Goal: Task Accomplishment & Management: Use online tool/utility

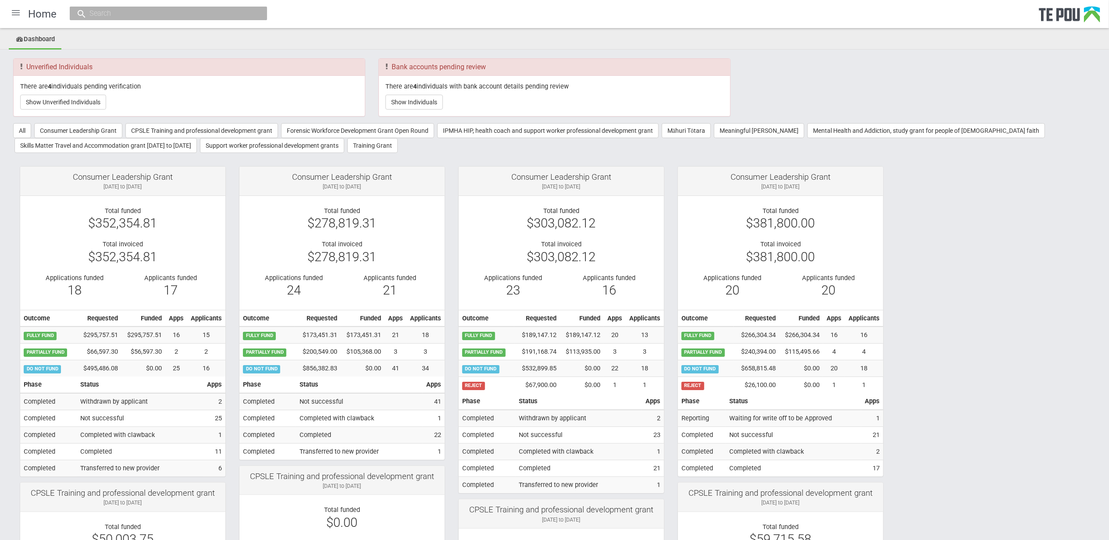
click at [14, 6] on div at bounding box center [15, 12] width 21 height 21
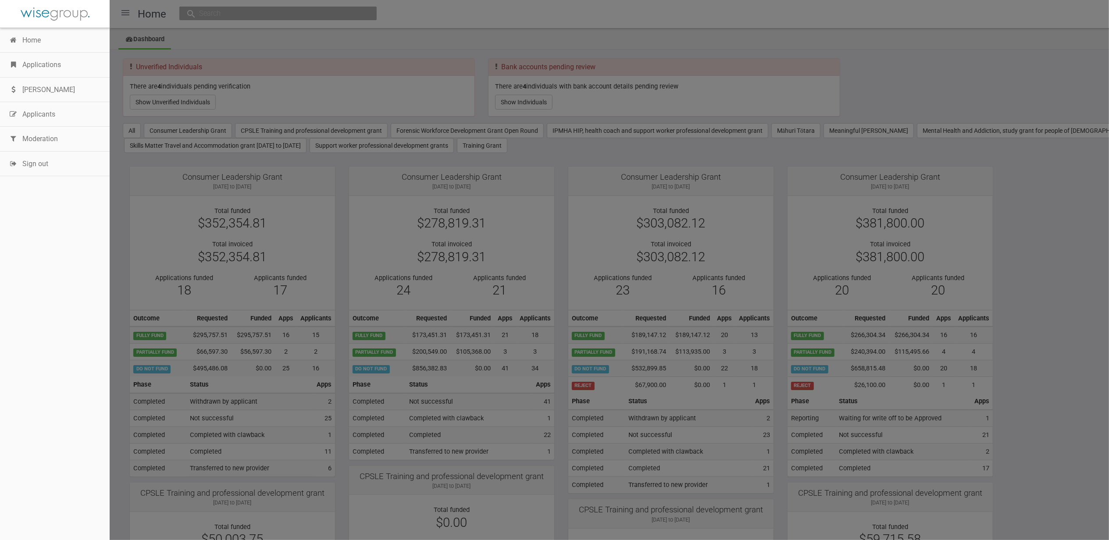
click at [43, 67] on link "Applications" at bounding box center [55, 65] width 110 height 25
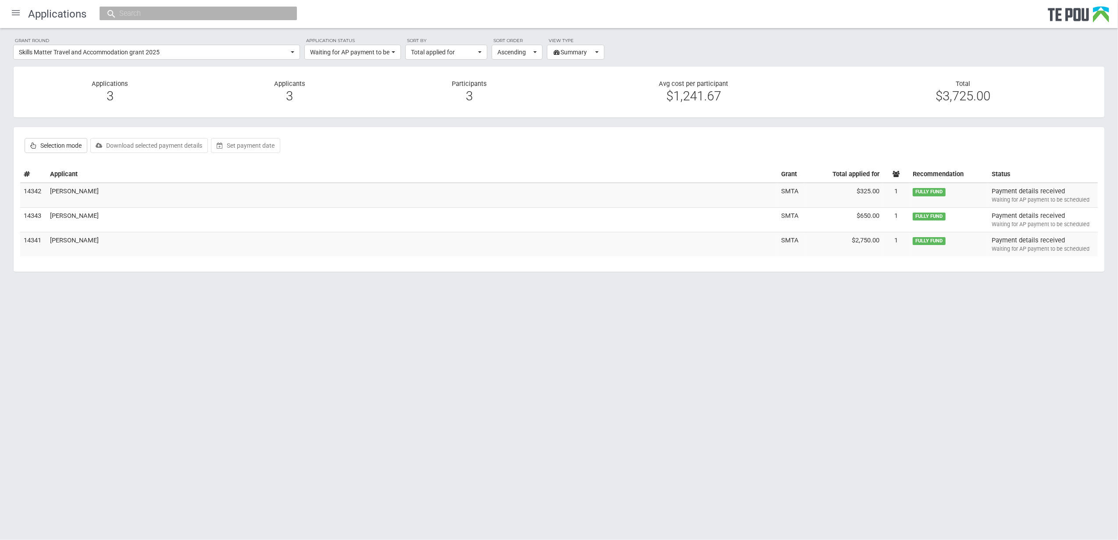
click at [47, 146] on label "Selection mode" at bounding box center [56, 145] width 63 height 15
checkbox input "true"
click at [27, 174] on label at bounding box center [27, 174] width 6 height 9
click at [24, 170] on input "checkbox" at bounding box center [23, 169] width 0 height 0
checkbox input "true"
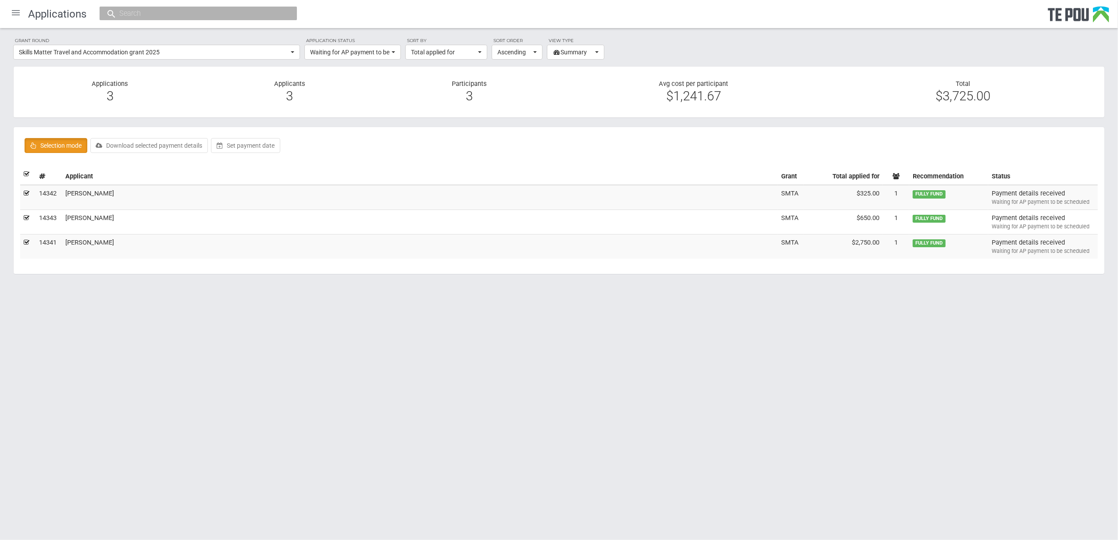
checkbox input "true"
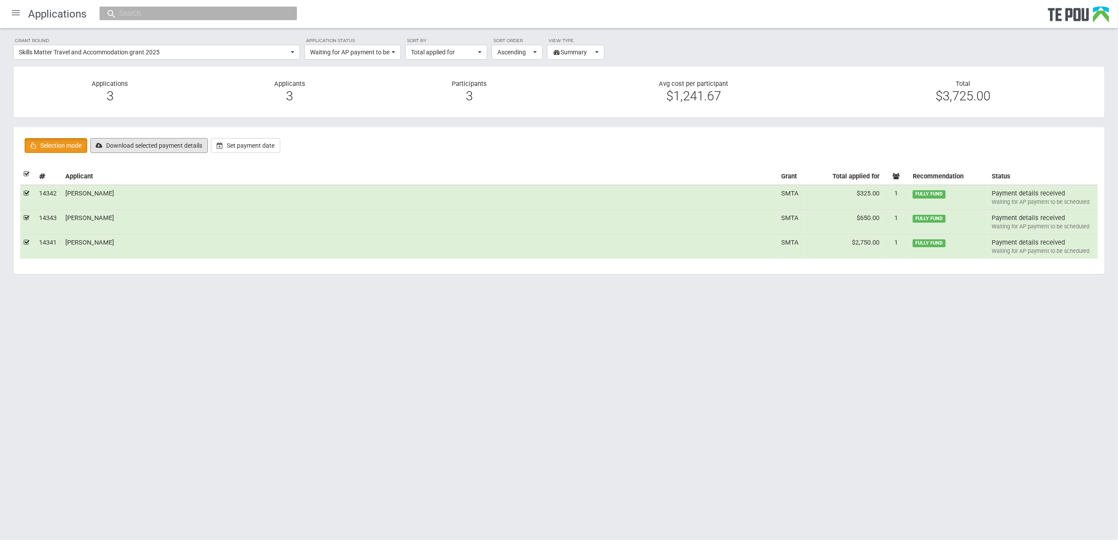
click at [176, 149] on button "Download selected payment details" at bounding box center [149, 145] width 118 height 15
